Goal: Find contact information: Find contact information

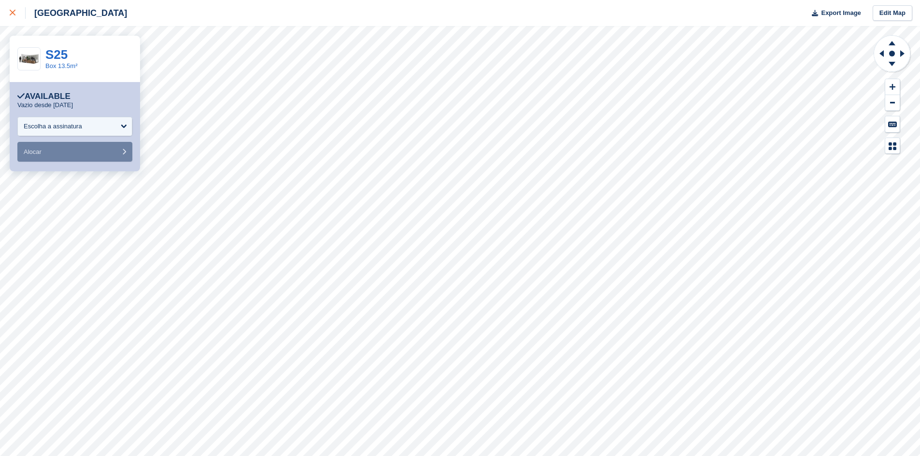
click at [15, 16] on div at bounding box center [18, 13] width 16 height 12
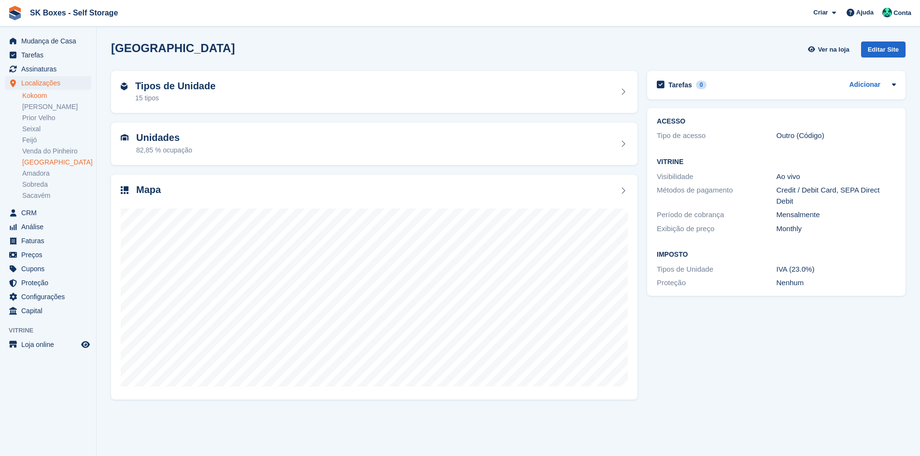
click at [50, 91] on link "Kokoom" at bounding box center [56, 95] width 69 height 9
click at [323, 91] on div "Tipos de Unidade 50 tipos" at bounding box center [374, 92] width 507 height 23
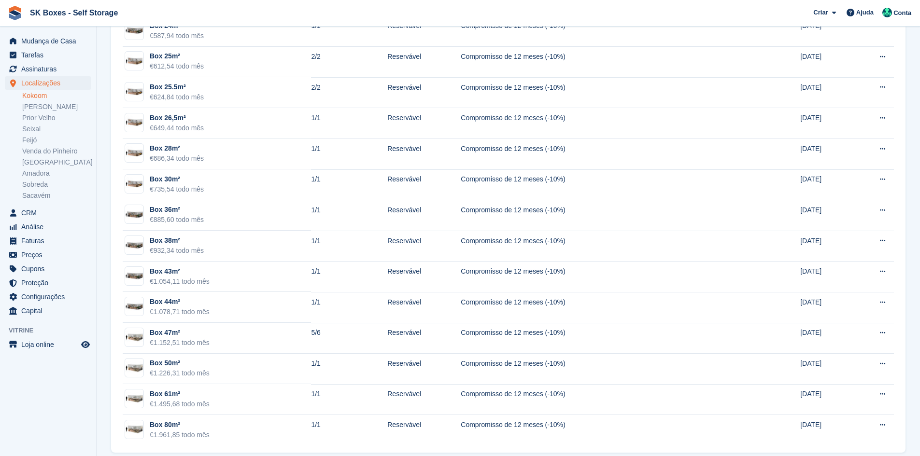
scroll to position [1264, 0]
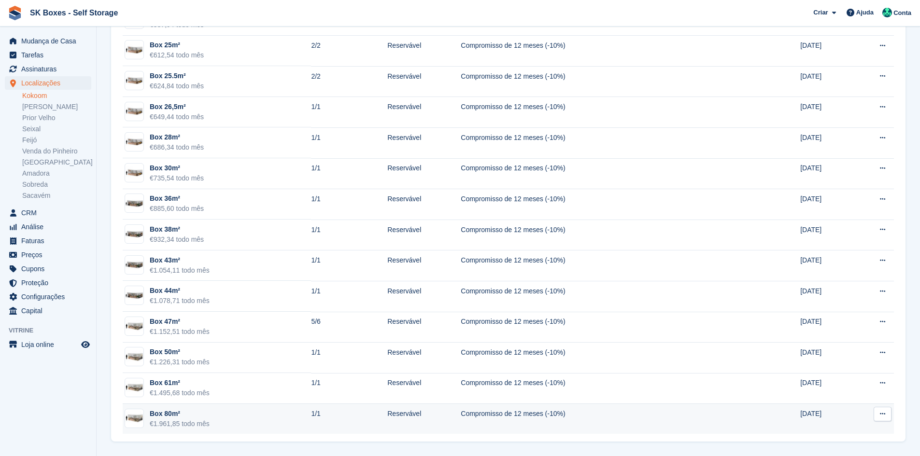
click at [269, 427] on td "Box 80m² €1.961,85 todo mês" at bounding box center [217, 419] width 188 height 30
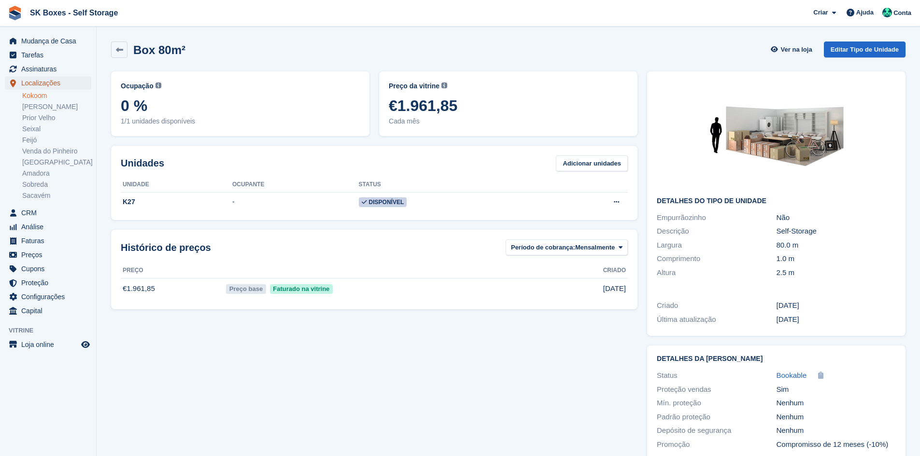
click at [58, 78] on span "Localizações" at bounding box center [50, 83] width 58 height 14
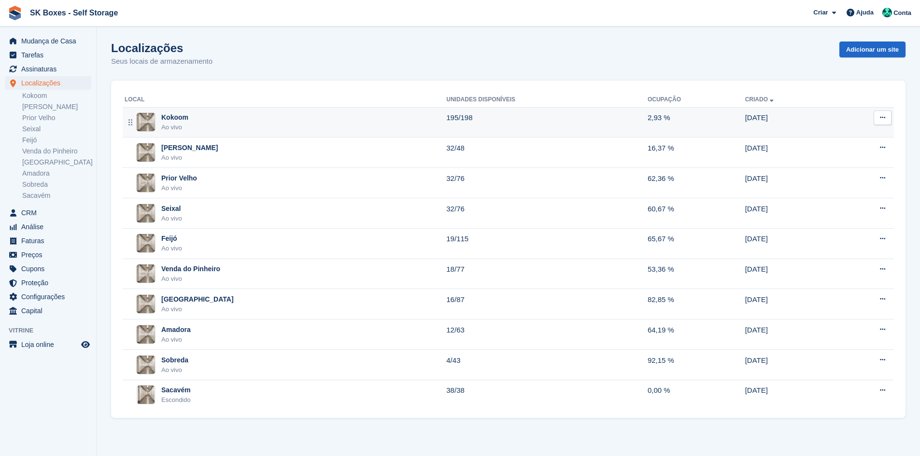
click at [208, 110] on td "Kokoom Ao vivo" at bounding box center [284, 122] width 323 height 30
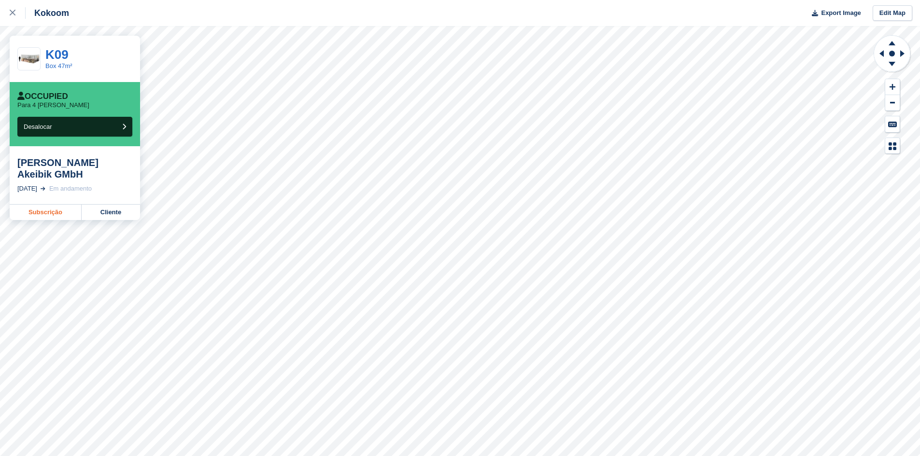
click at [65, 205] on link "Subscrição" at bounding box center [46, 212] width 72 height 15
click at [165, 22] on div "Kokoom Export Image Edit Map" at bounding box center [460, 13] width 920 height 26
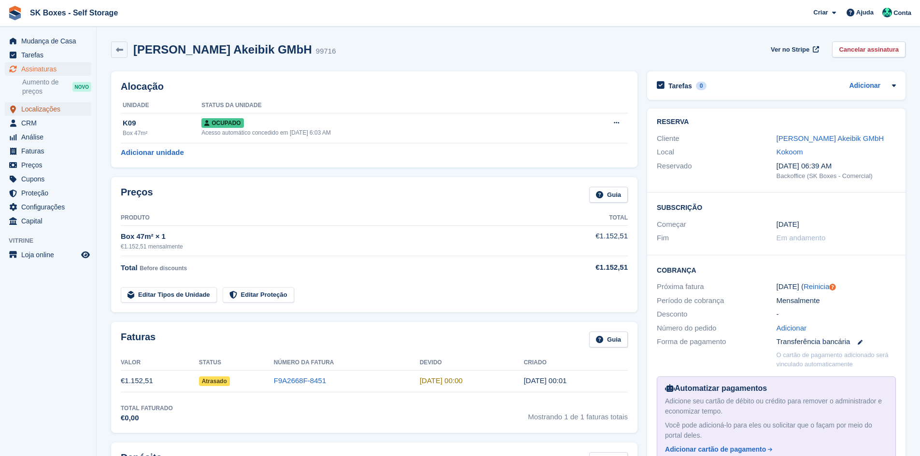
click at [49, 108] on span "Localizações" at bounding box center [50, 109] width 58 height 14
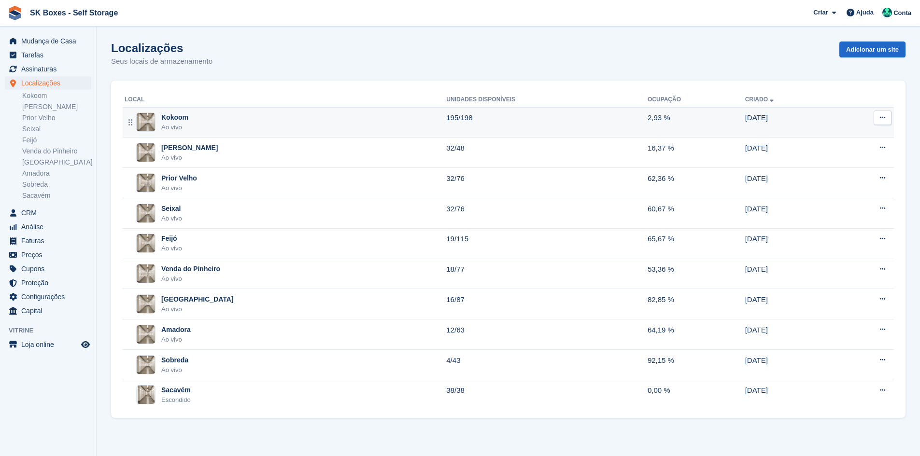
click at [227, 112] on div "Kokoom Ao vivo" at bounding box center [286, 122] width 322 height 20
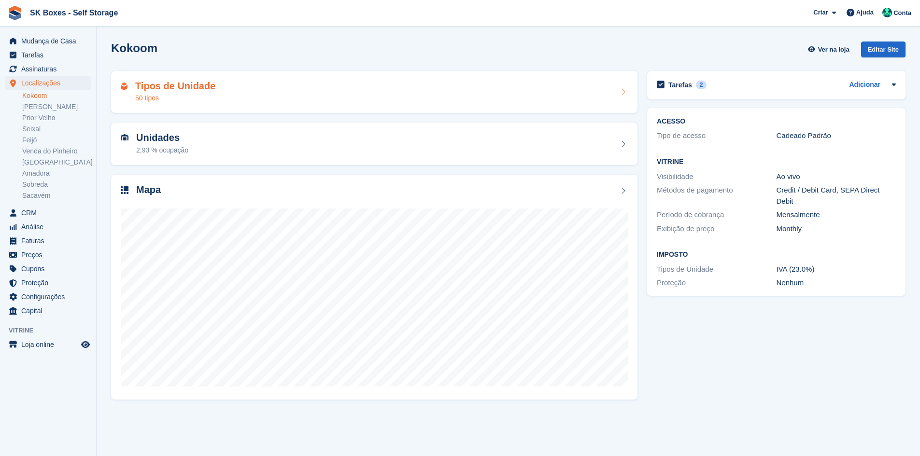
click at [179, 84] on h2 "Tipos de Unidade" at bounding box center [175, 86] width 80 height 11
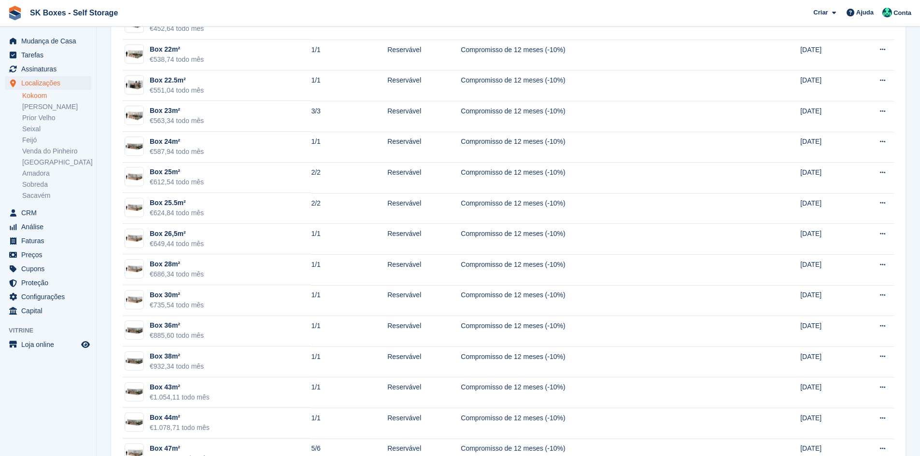
scroll to position [1264, 0]
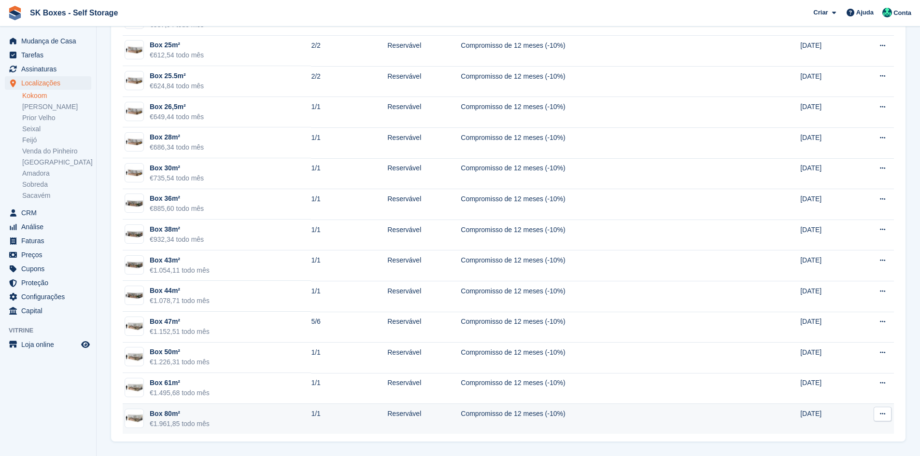
click at [191, 414] on div "Box 80m²" at bounding box center [180, 414] width 60 height 10
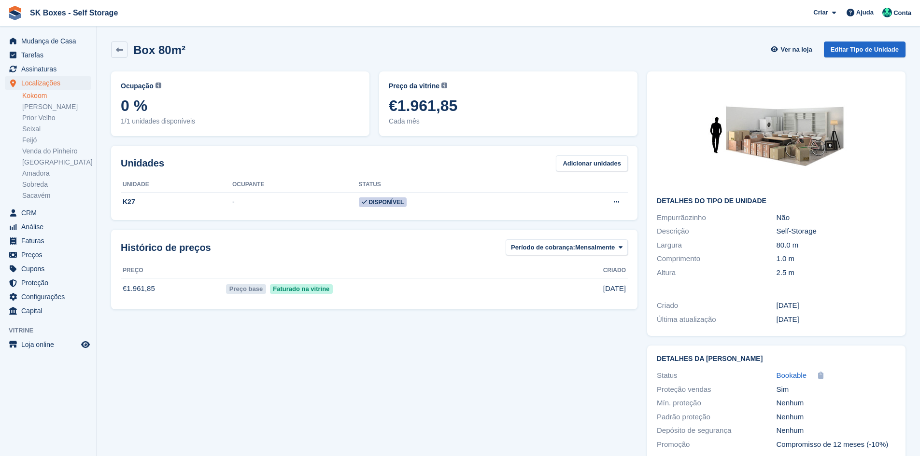
click at [47, 95] on link "Kokoom" at bounding box center [56, 95] width 69 height 9
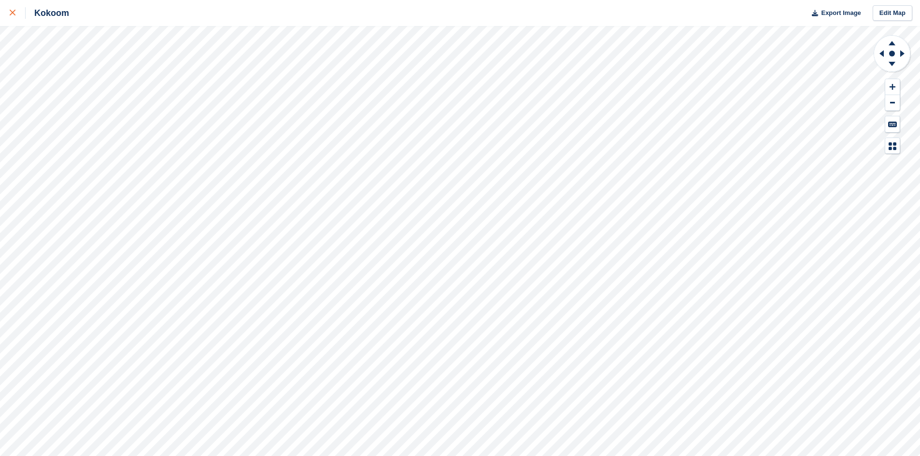
click at [15, 17] on div at bounding box center [18, 13] width 16 height 12
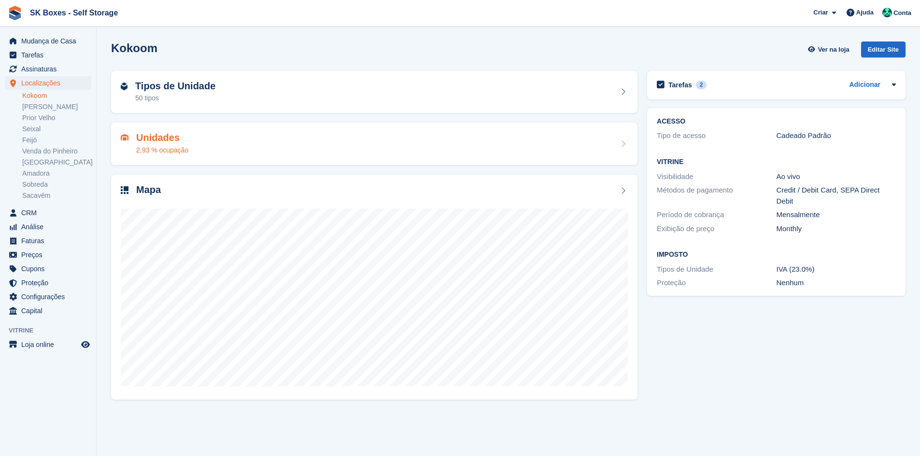
click at [211, 140] on div "Unidades 2,93 % ocupação" at bounding box center [374, 143] width 507 height 23
click at [197, 98] on div "50 tipos" at bounding box center [175, 98] width 80 height 10
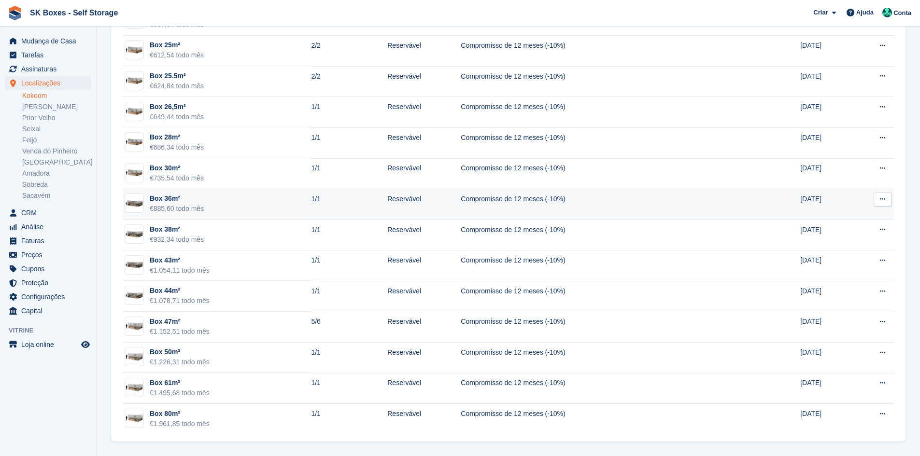
scroll to position [1215, 0]
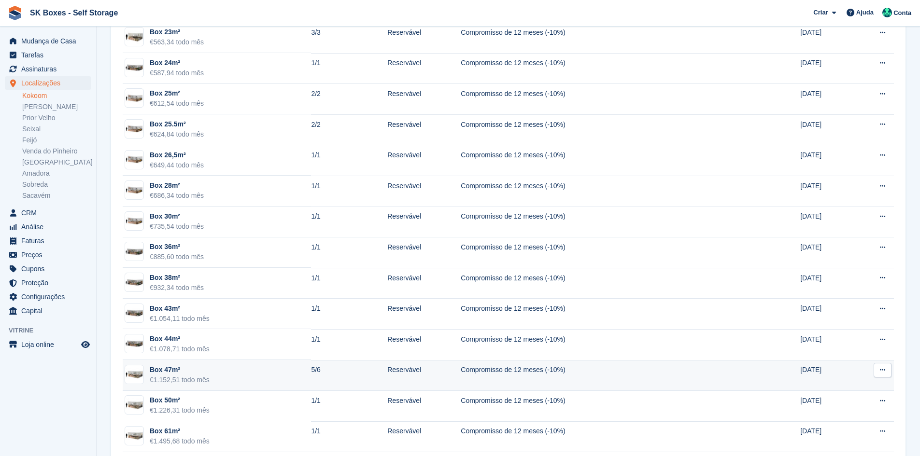
click at [262, 370] on td "Box 47m² €1.152,51 todo mês" at bounding box center [217, 375] width 188 height 31
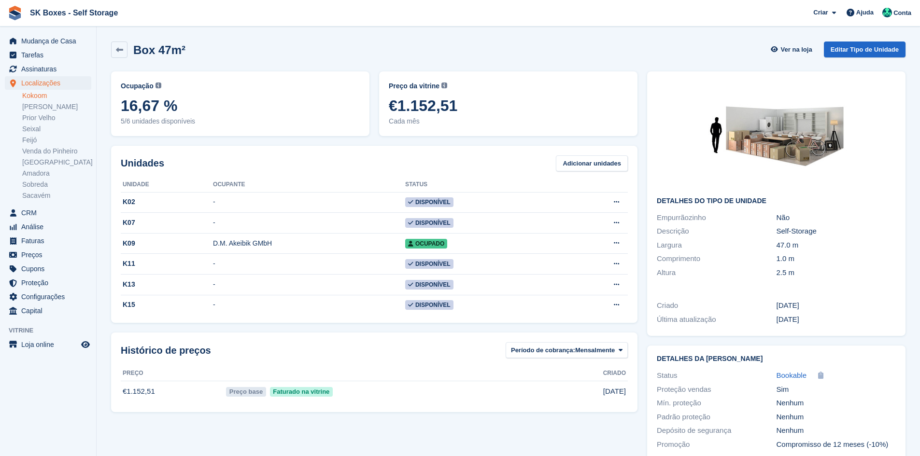
click at [129, 48] on div "Box 47m²" at bounding box center [156, 49] width 58 height 13
click at [118, 54] on link at bounding box center [119, 50] width 16 height 16
click at [121, 47] on icon at bounding box center [119, 49] width 7 height 7
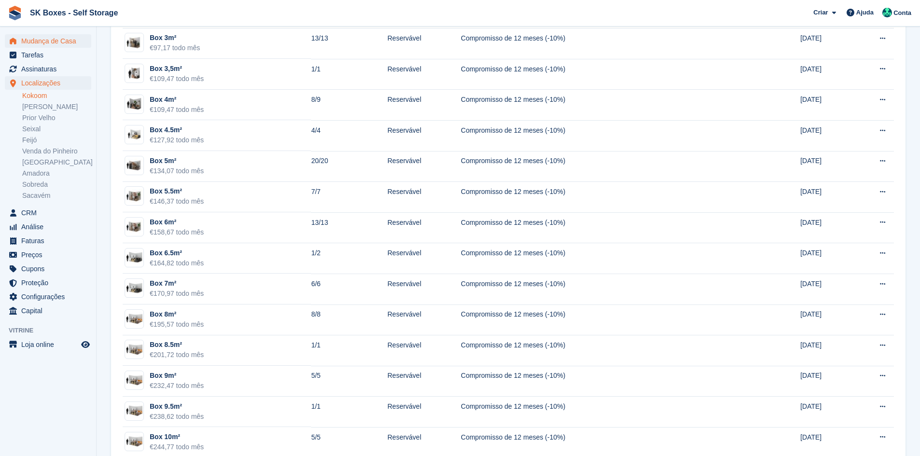
scroll to position [290, 0]
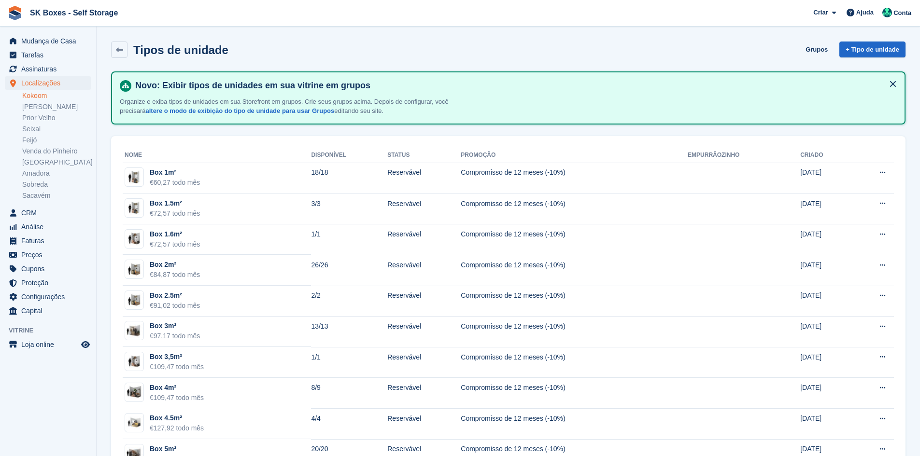
scroll to position [1215, 0]
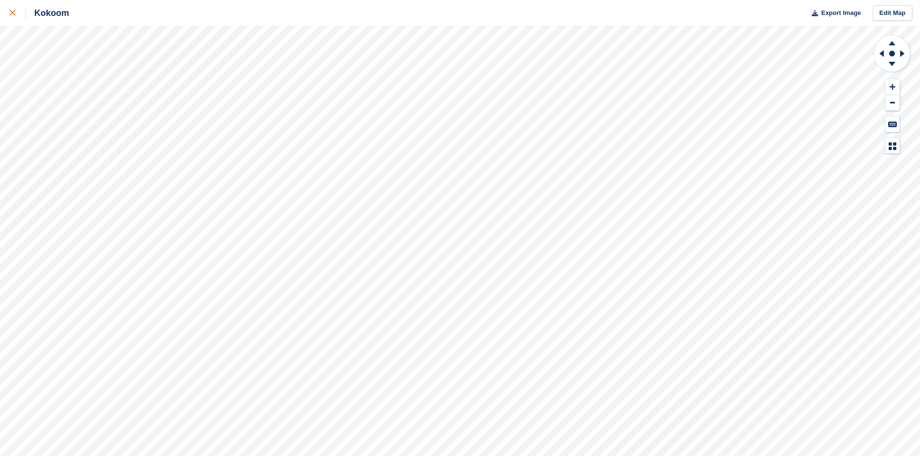
click at [13, 13] on icon at bounding box center [13, 13] width 6 height 6
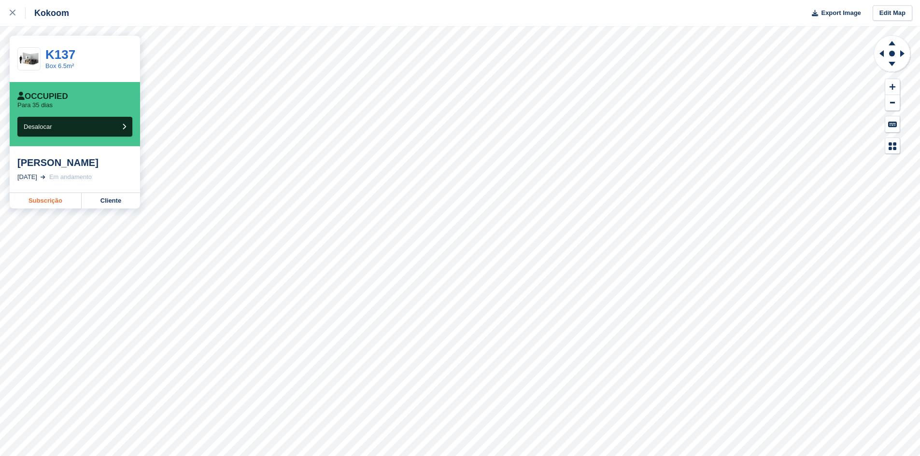
click at [63, 204] on link "Subscrição" at bounding box center [46, 200] width 72 height 15
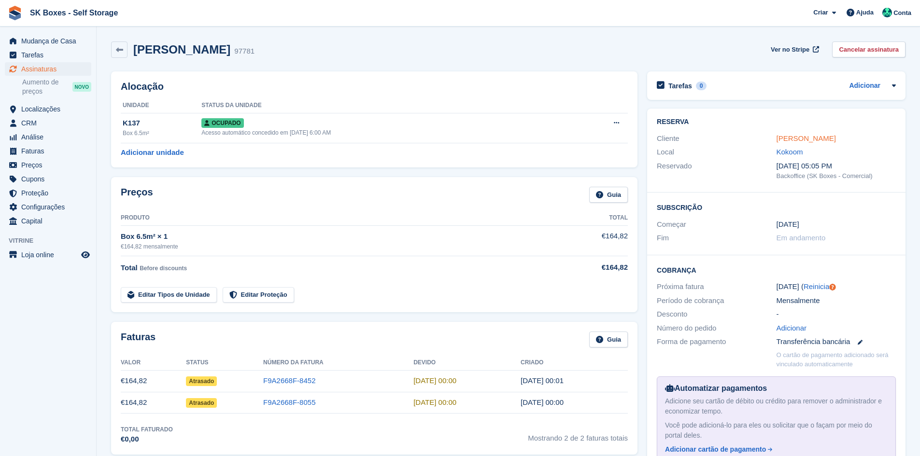
click at [792, 137] on link "[PERSON_NAME]" at bounding box center [805, 138] width 59 height 8
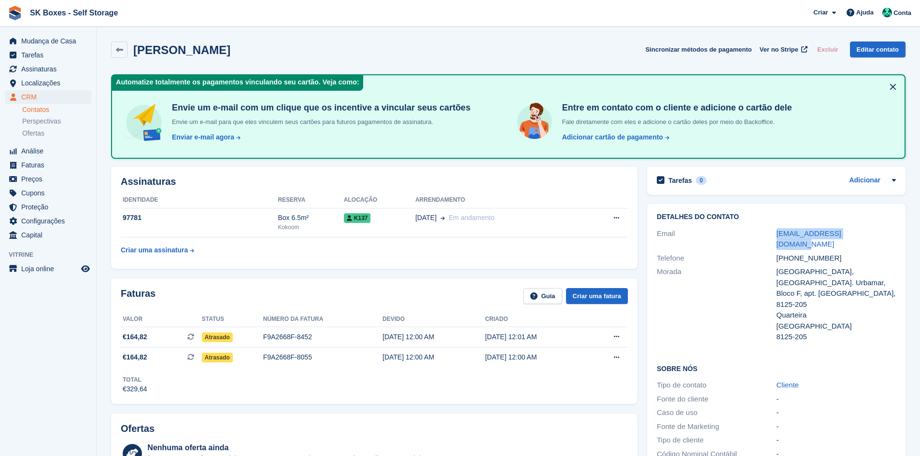
drag, startPoint x: 773, startPoint y: 233, endPoint x: 882, endPoint y: 233, distance: 108.6
click at [882, 233] on div "Email [EMAIL_ADDRESS][DOMAIN_NAME]" at bounding box center [776, 239] width 239 height 25
copy div "[EMAIL_ADDRESS][DOMAIN_NAME]"
